Goal: Contribute content

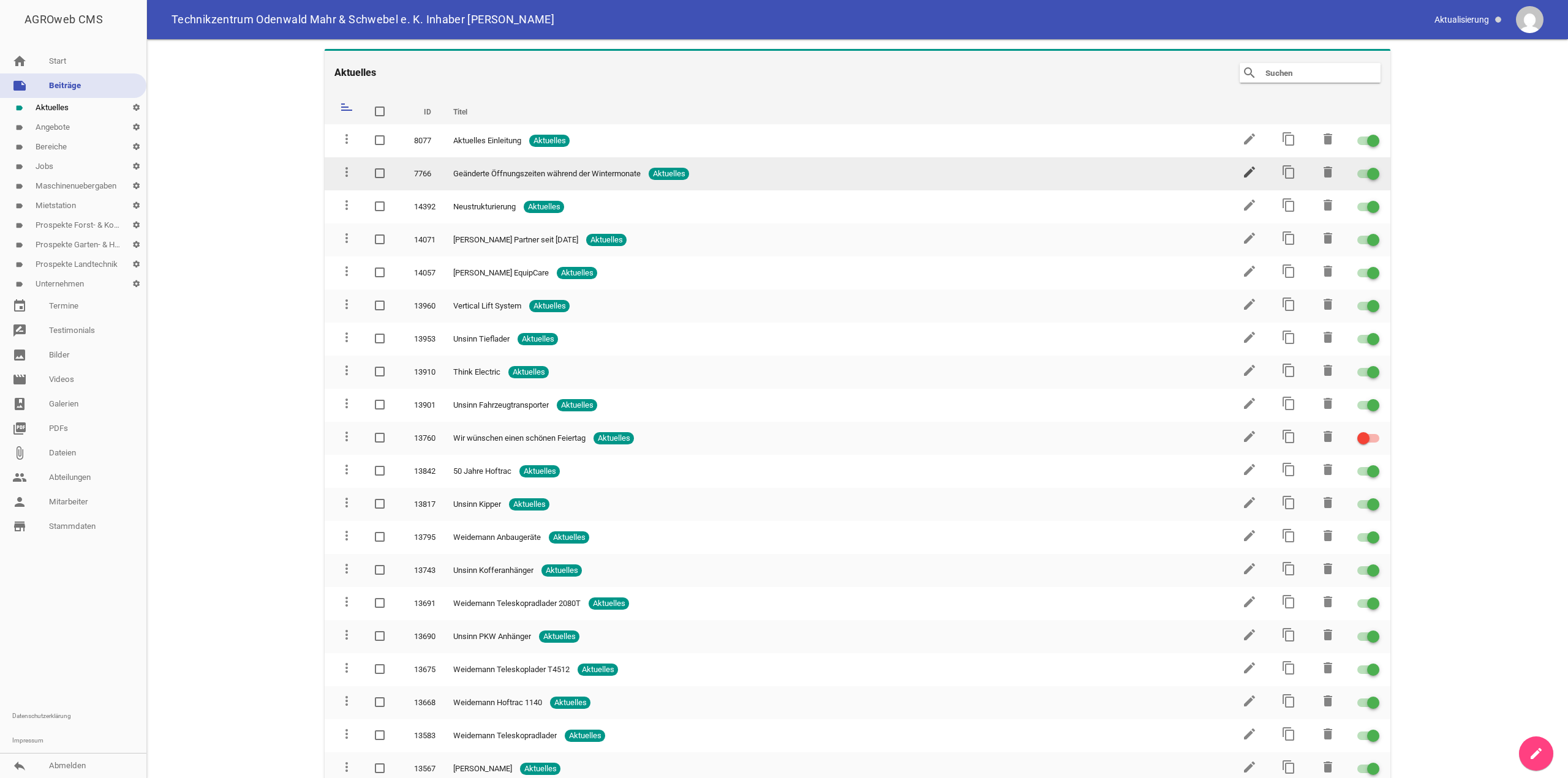
click at [1244, 172] on icon "edit" at bounding box center [1249, 172] width 15 height 15
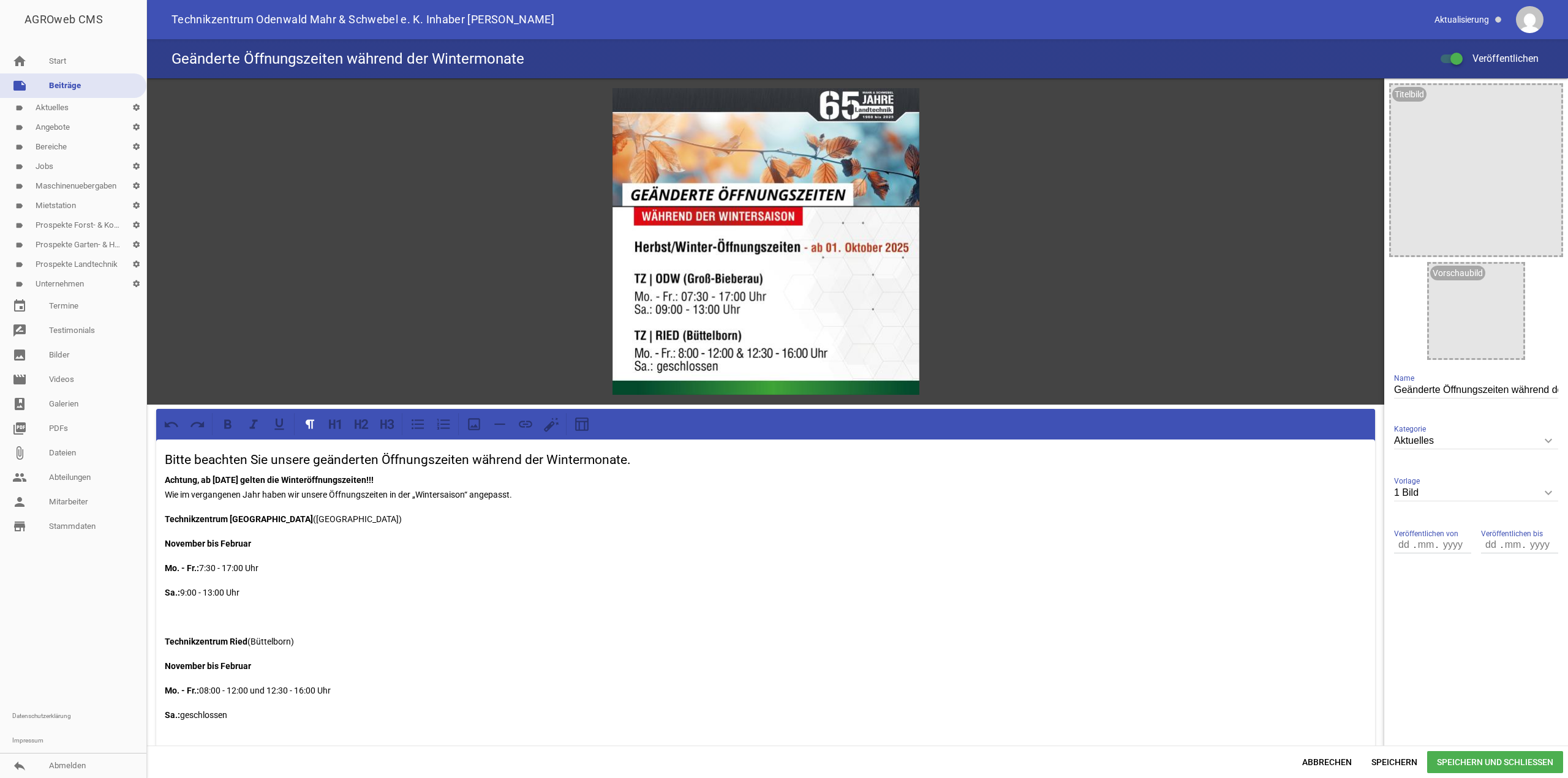
click at [559, 459] on h3 "Bitte beachten Sie unsere geänderten Öffnungszeiten während der Wintermonate." at bounding box center [765, 460] width 1201 height 19
drag, startPoint x: 379, startPoint y: 477, endPoint x: 296, endPoint y: 479, distance: 83.0
click at [296, 479] on strong "Achtung, ab [DATE] gelten die Winteröffnungszeiten!!!" at bounding box center [269, 480] width 209 height 10
click at [465, 494] on p "Achtung, ab [DATE] gelten die geänderten Öffnungszeiten!!! Wie im vergangenen J…" at bounding box center [765, 487] width 1201 height 30
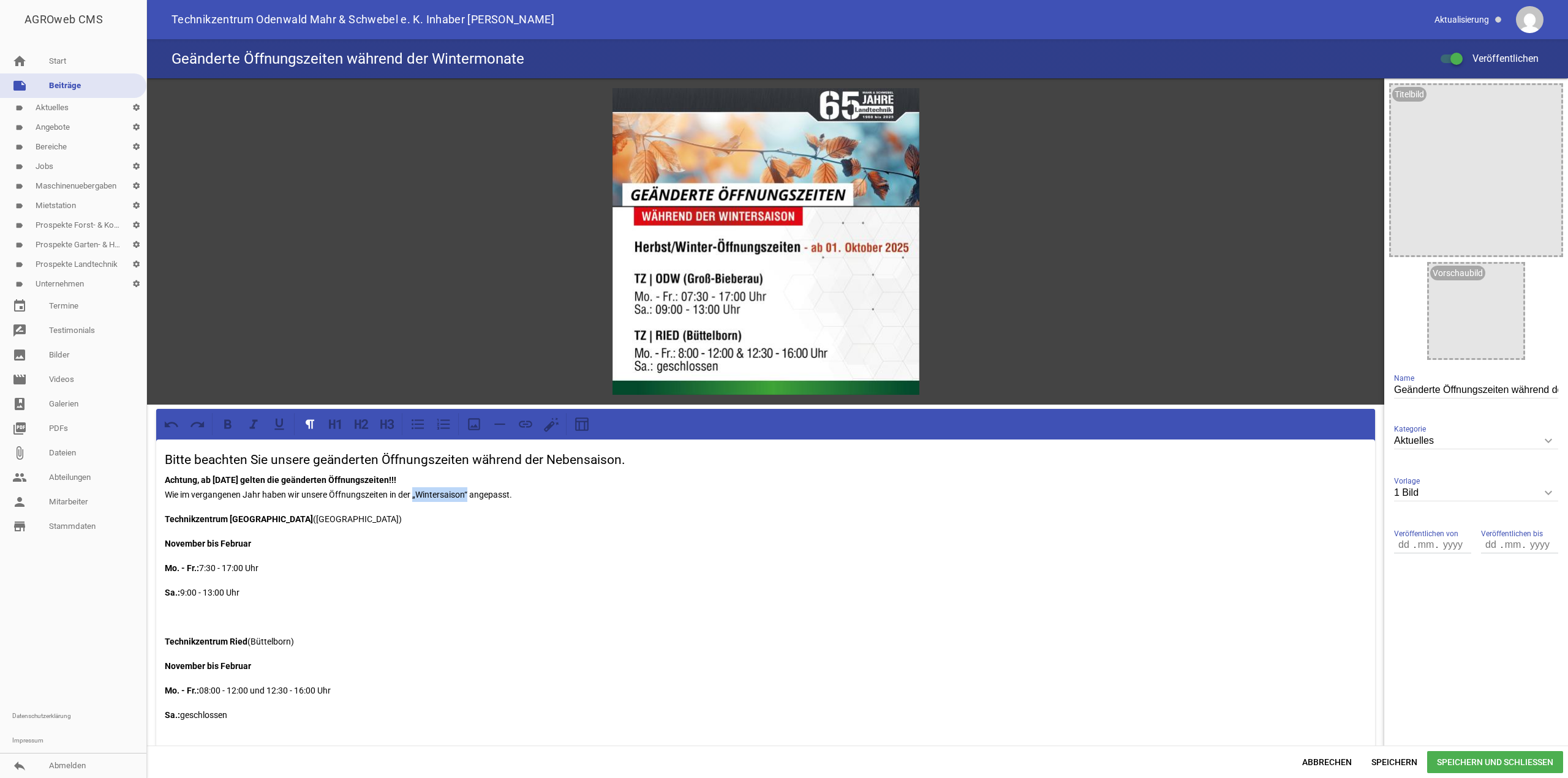
drag, startPoint x: 416, startPoint y: 495, endPoint x: 470, endPoint y: 491, distance: 54.1
click at [470, 491] on p "Achtung, ab [DATE] gelten die geänderten Öffnungszeiten!!! Wie im vergangenen J…" at bounding box center [765, 487] width 1201 height 30
click at [900, 104] on icon "image" at bounding box center [904, 102] width 19 height 19
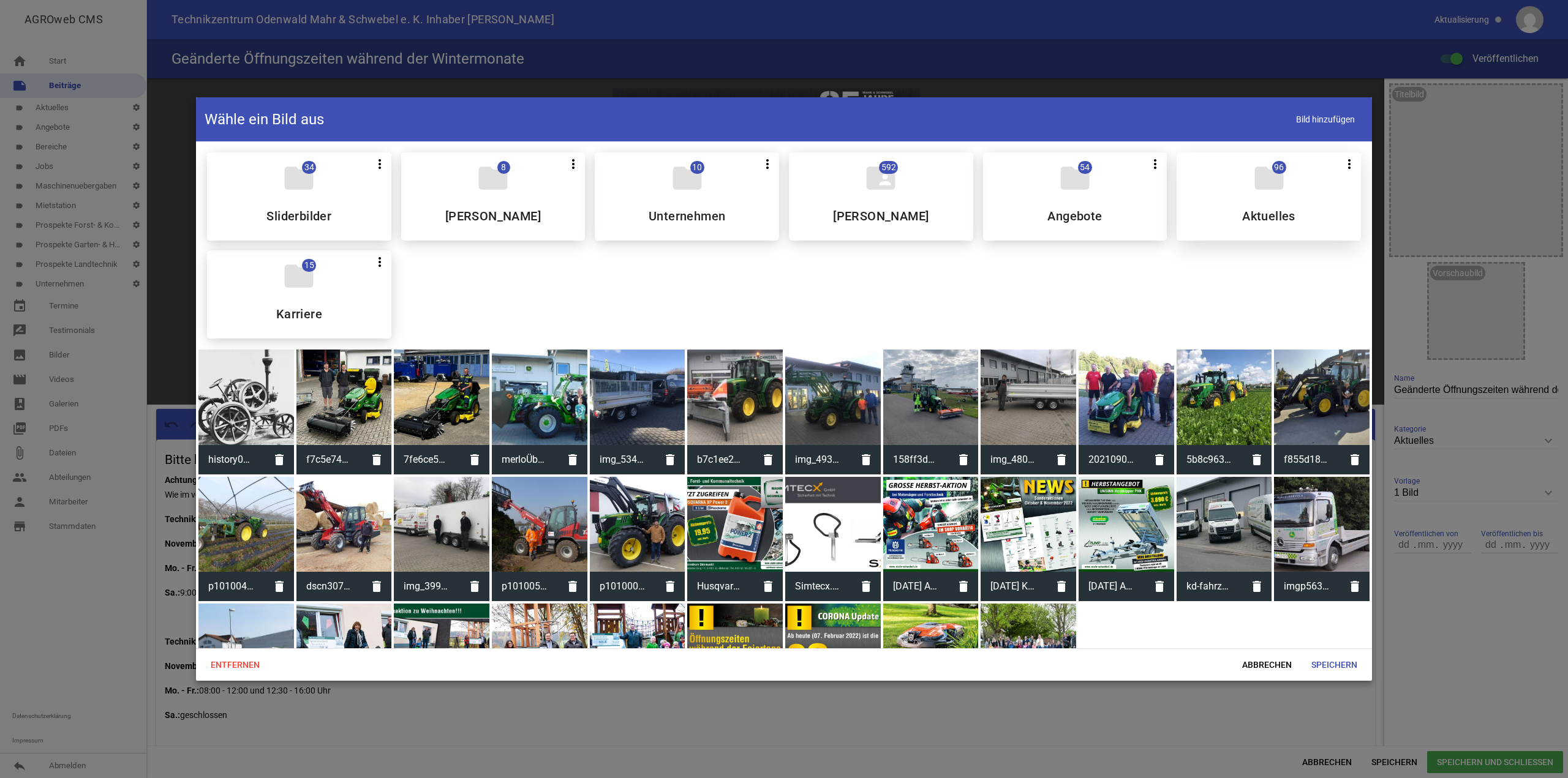
click at [1270, 204] on div "folder 96 more_vert Teilen Bearbeiten Löschen Aktuelles" at bounding box center [1269, 196] width 185 height 88
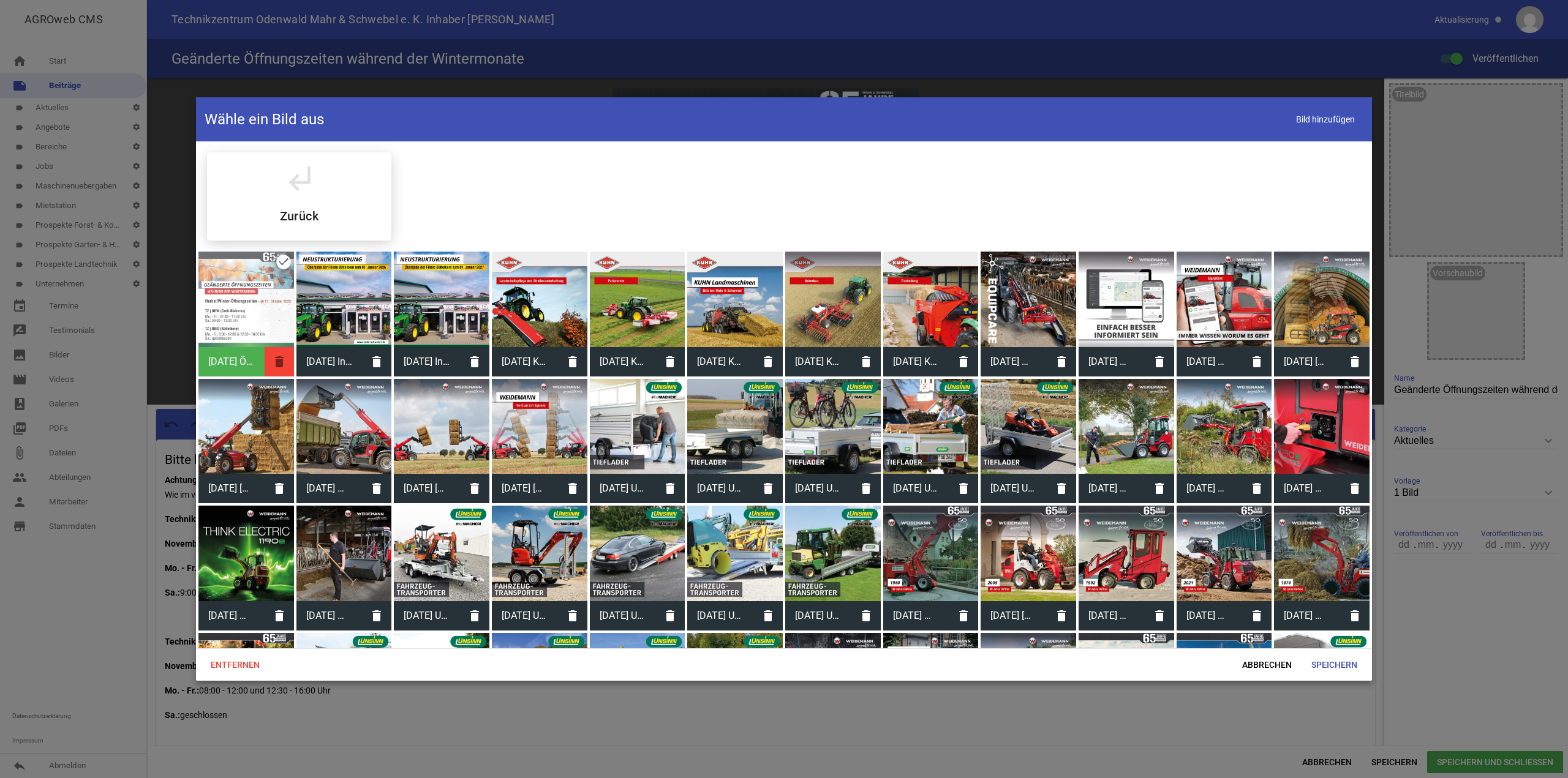
click at [279, 365] on icon "delete" at bounding box center [279, 362] width 30 height 30
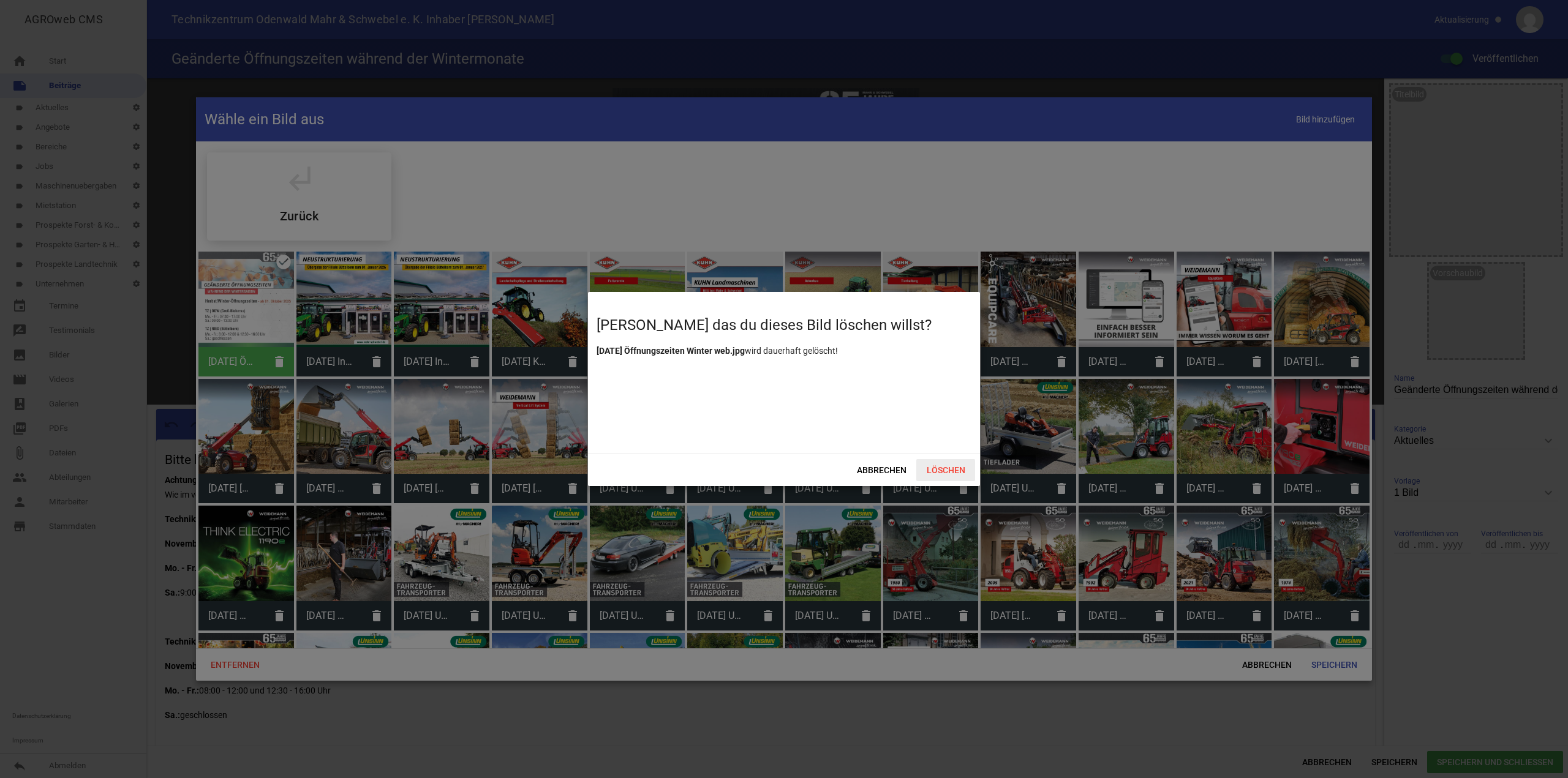
click at [945, 468] on span "Löschen" at bounding box center [946, 470] width 59 height 22
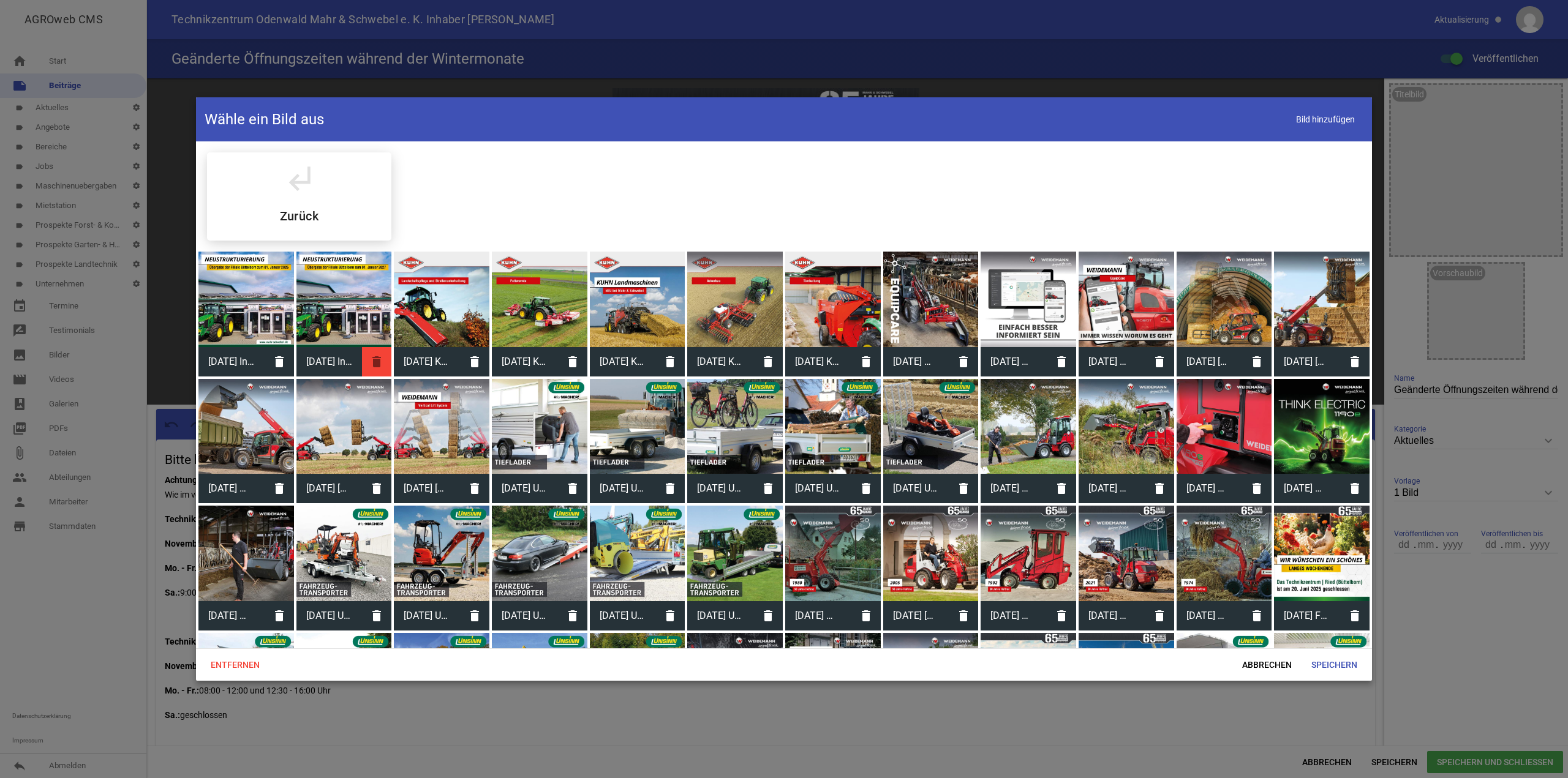
click at [379, 362] on icon "delete" at bounding box center [377, 362] width 30 height 30
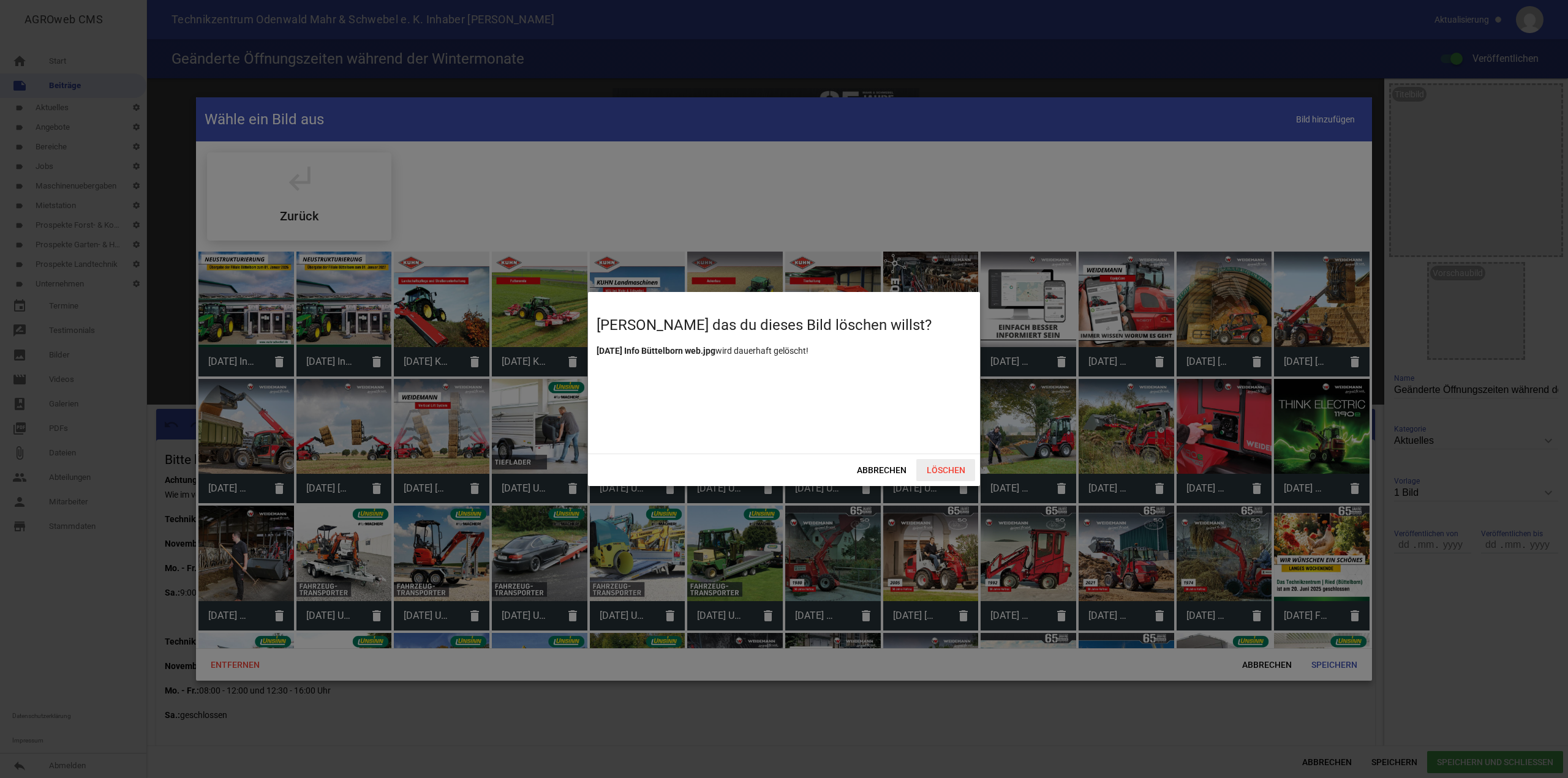
click at [952, 473] on span "Löschen" at bounding box center [946, 470] width 59 height 22
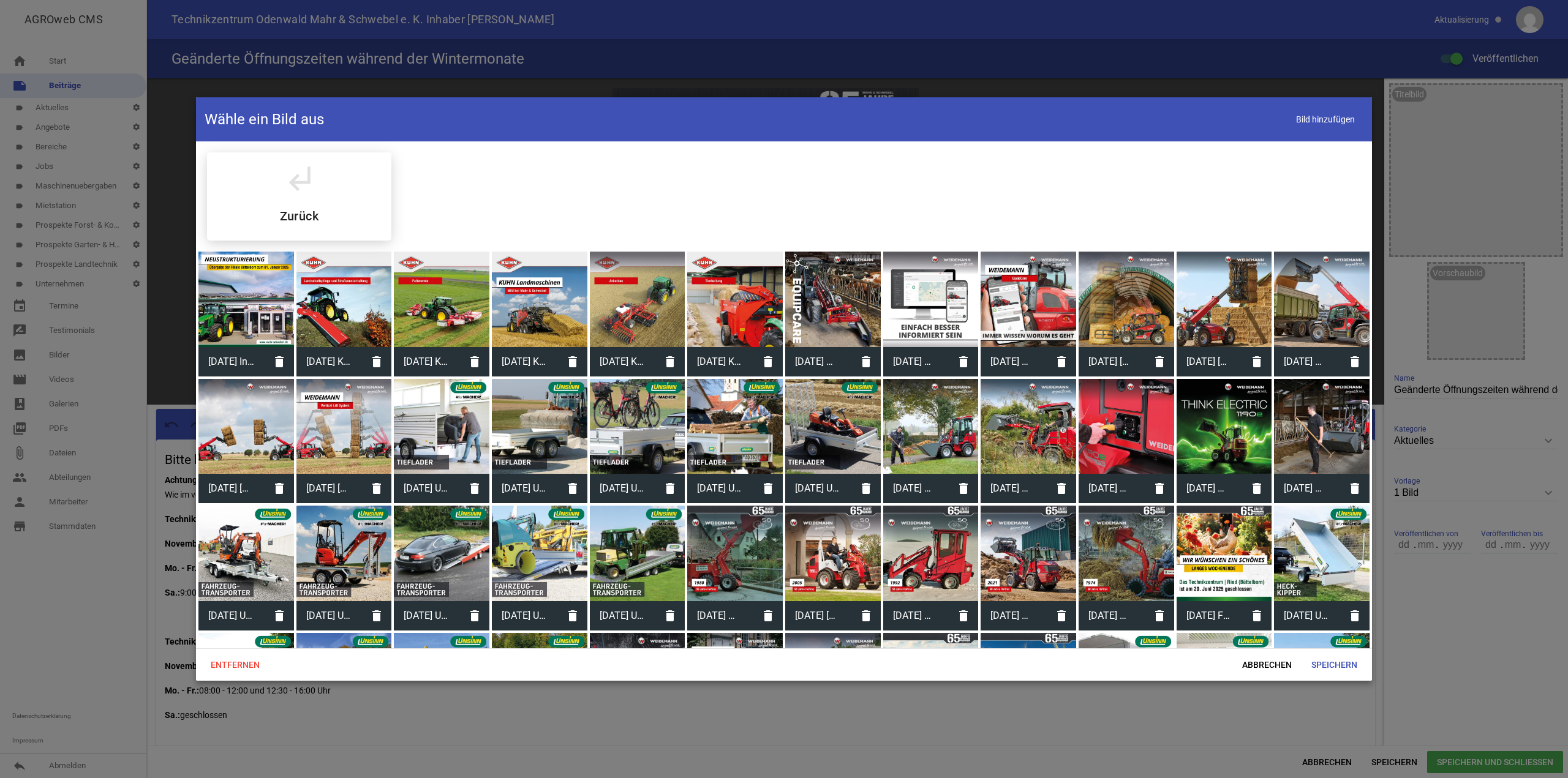
scroll to position [616, 0]
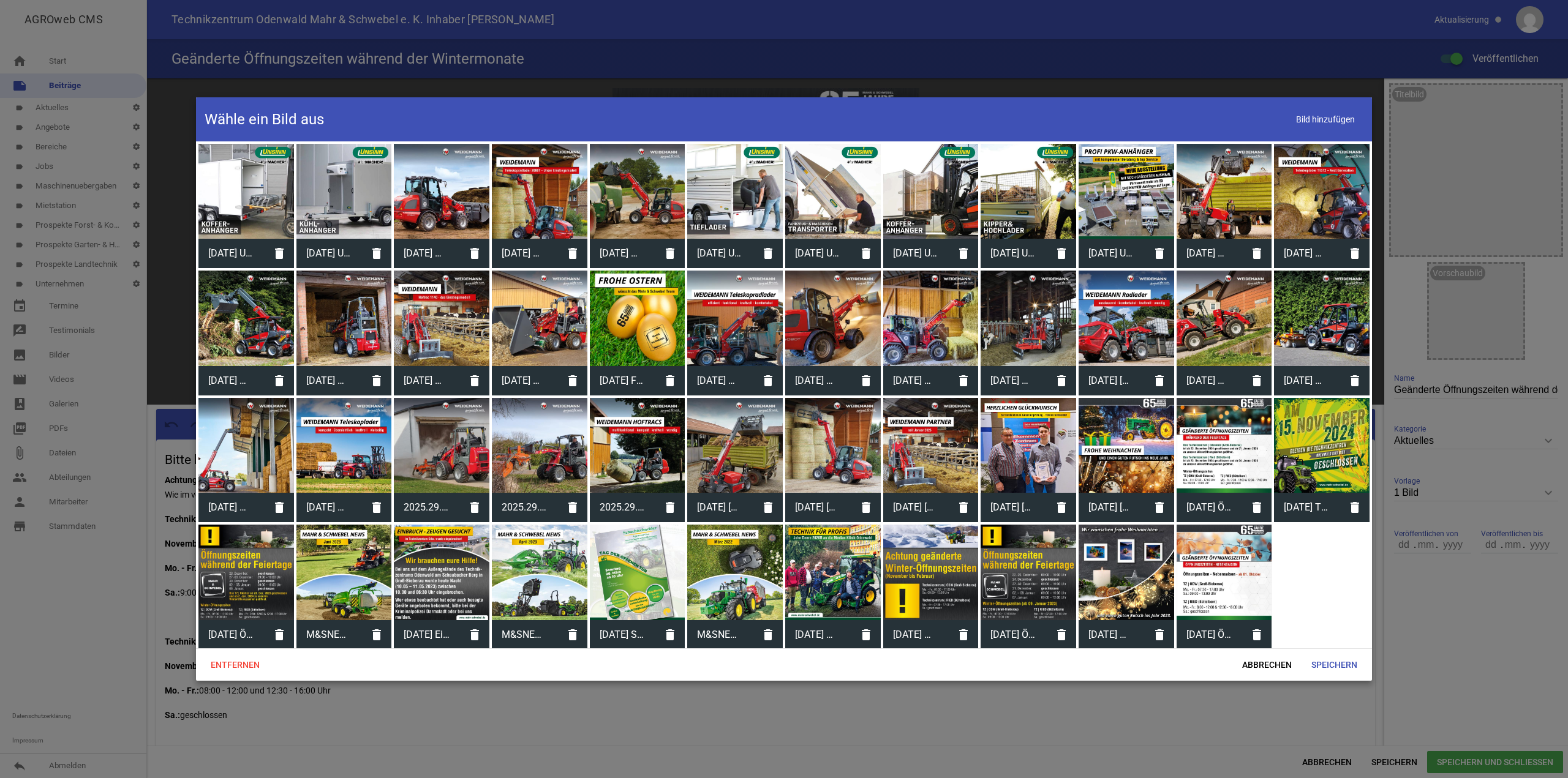
click at [1223, 565] on div at bounding box center [1224, 571] width 95 height 95
click at [1330, 662] on span "Speichern" at bounding box center [1333, 664] width 66 height 22
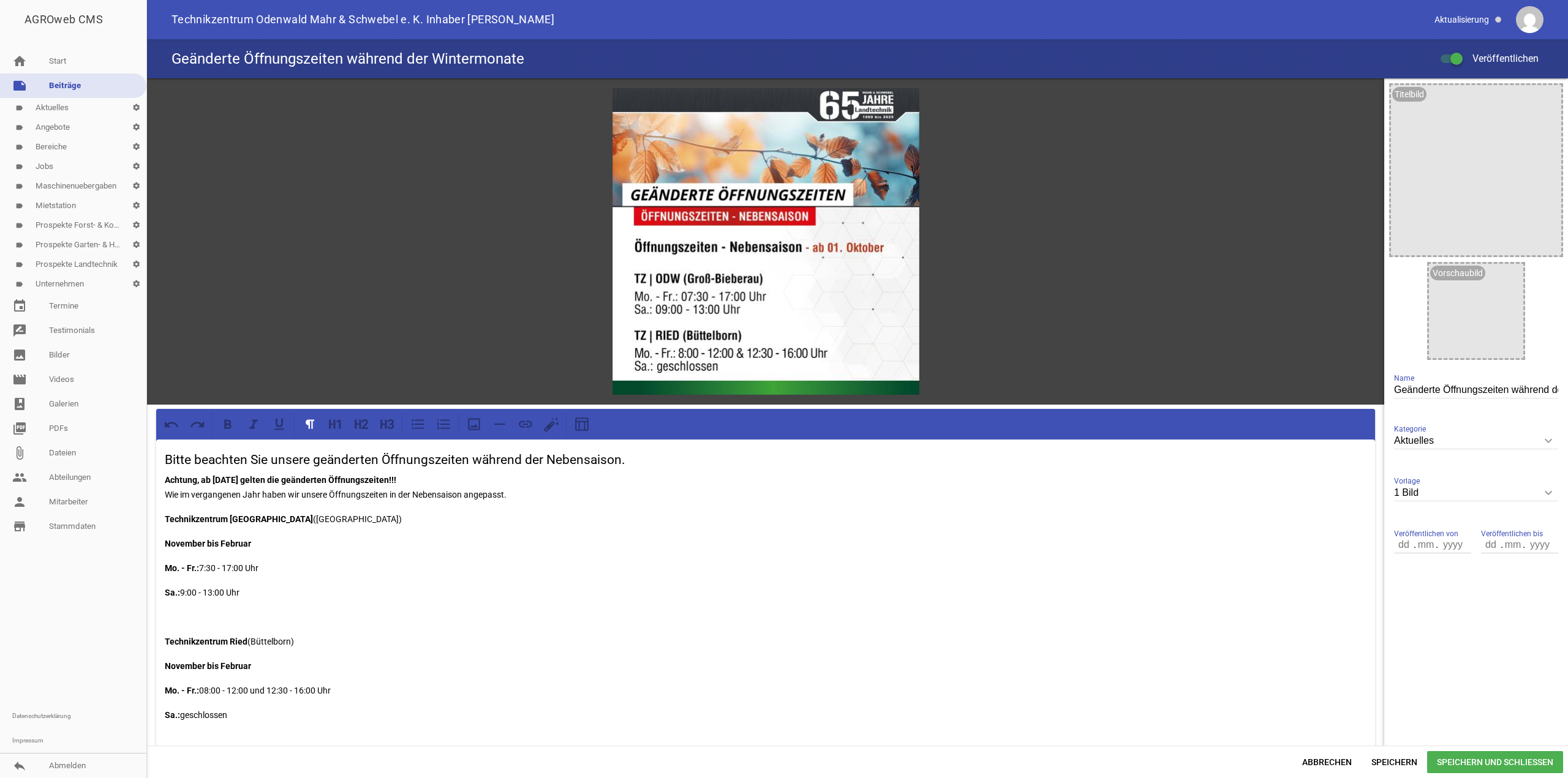
click at [1509, 764] on span "Speichern und Schließen" at bounding box center [1494, 762] width 136 height 22
